Goal: Check status: Check status

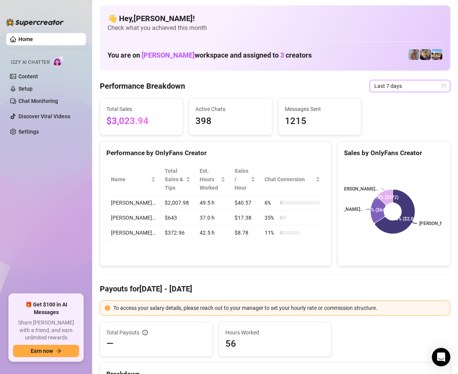
click at [425, 86] on span "Last 7 days" at bounding box center [410, 86] width 71 height 12
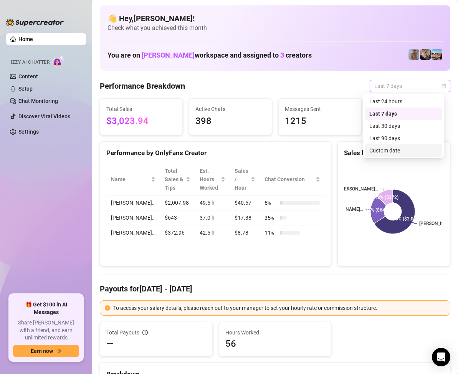
click at [385, 152] on div "Custom date" at bounding box center [404, 150] width 68 height 8
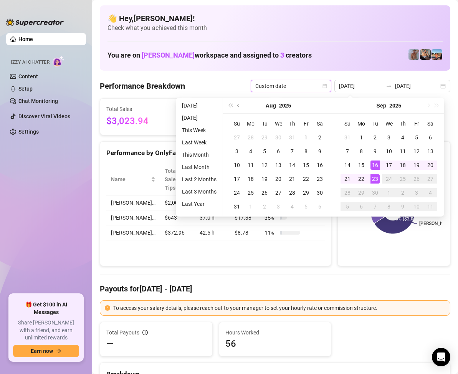
type input "[DATE]"
click at [375, 178] on div "23" at bounding box center [375, 178] width 9 height 9
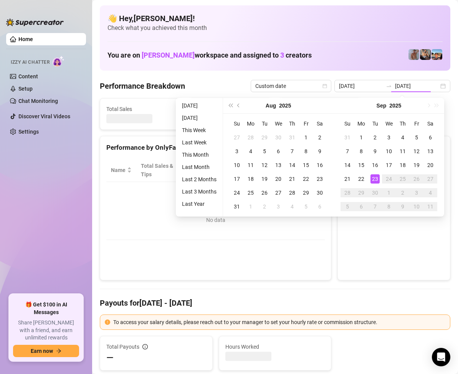
type input "[DATE]"
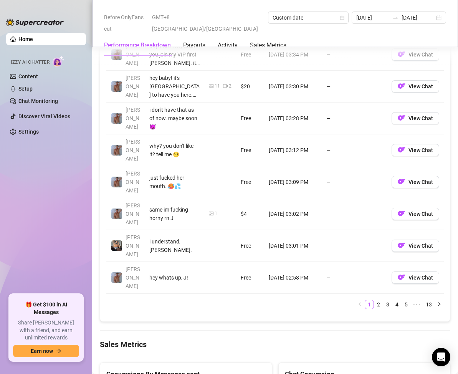
scroll to position [999, 0]
